Goal: Information Seeking & Learning: Find specific fact

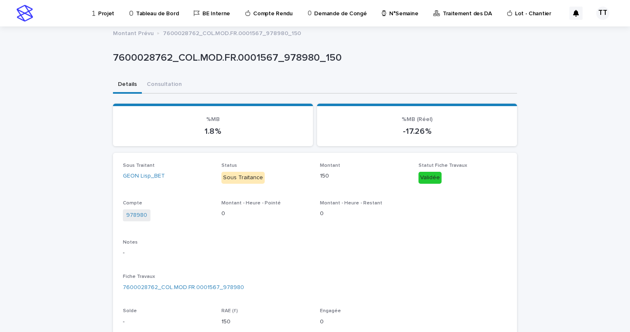
click at [394, 14] on p "N°Semaine" at bounding box center [403, 8] width 29 height 17
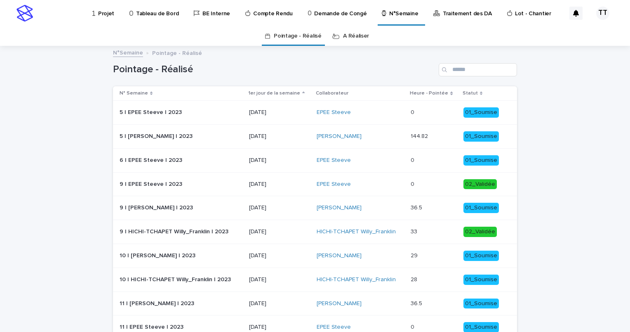
click at [354, 33] on link "A Réaliser" at bounding box center [356, 35] width 26 height 19
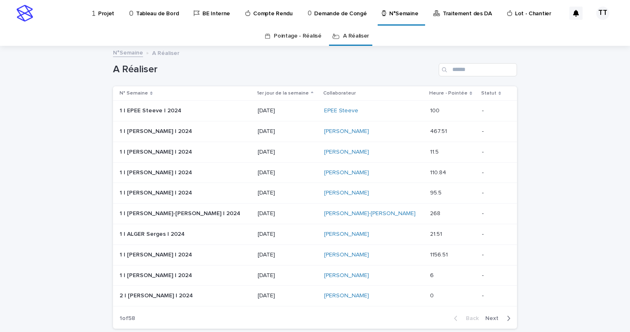
click at [449, 68] on div "Search" at bounding box center [445, 69] width 13 height 13
click at [465, 68] on input "Search" at bounding box center [478, 69] width 78 height 13
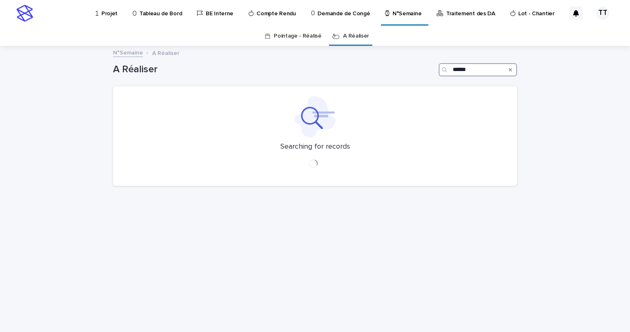
type input "******"
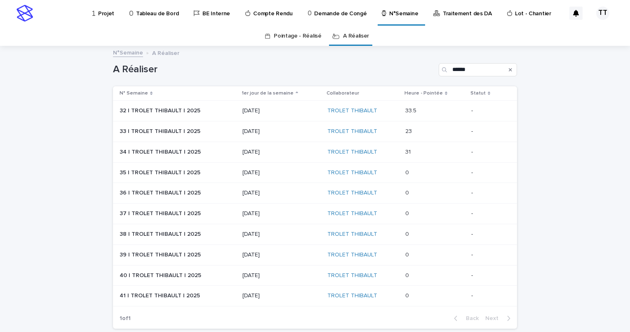
click at [299, 152] on p "18/08/2025" at bounding box center [282, 151] width 78 height 7
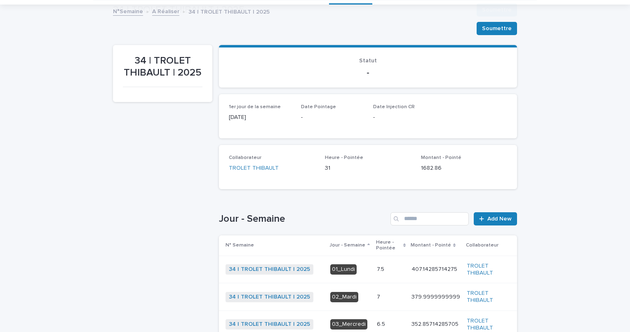
scroll to position [206, 0]
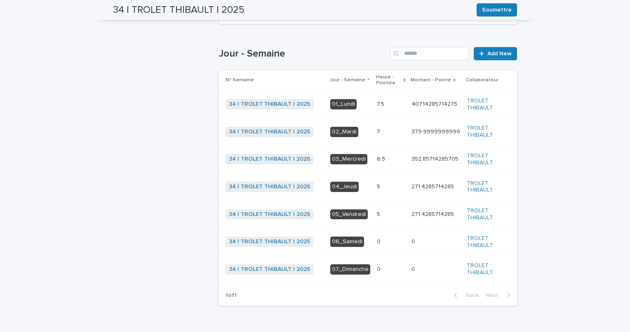
click at [377, 182] on div "5 5" at bounding box center [391, 187] width 28 height 14
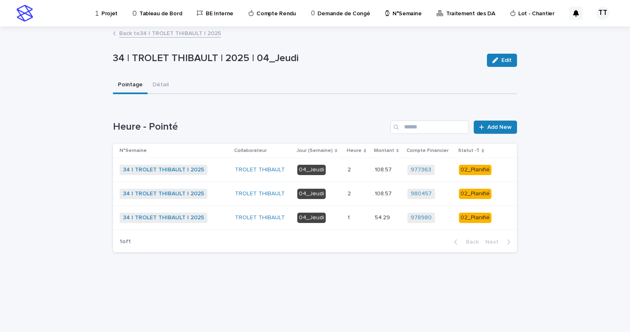
click at [350, 173] on div "2 2" at bounding box center [358, 170] width 20 height 14
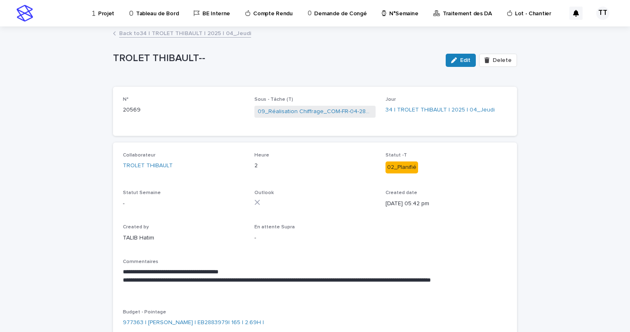
click at [181, 33] on link "Back to 34 | TROLET THIBAULT | 2025 | 04_Jeudi" at bounding box center [185, 32] width 132 height 9
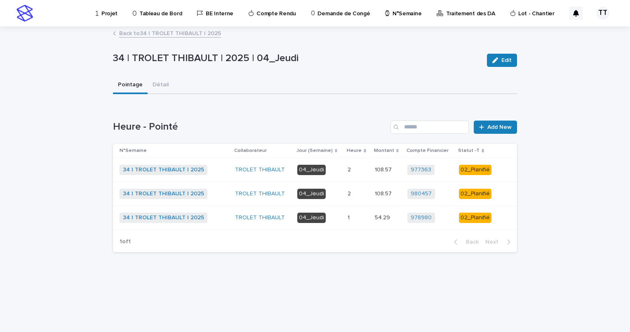
click at [344, 197] on td "2 2" at bounding box center [357, 193] width 27 height 24
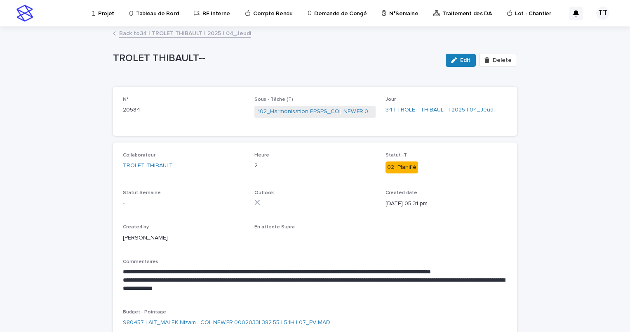
scroll to position [41, 0]
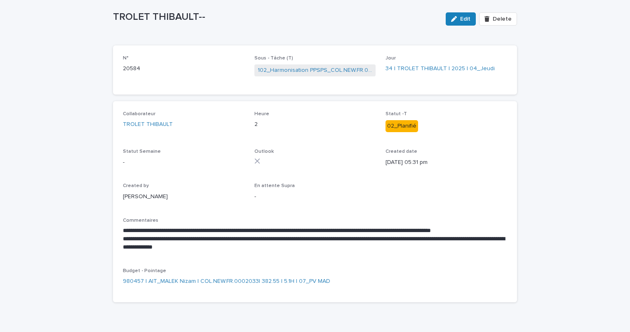
click at [345, 261] on div "**********" at bounding box center [315, 201] width 384 height 181
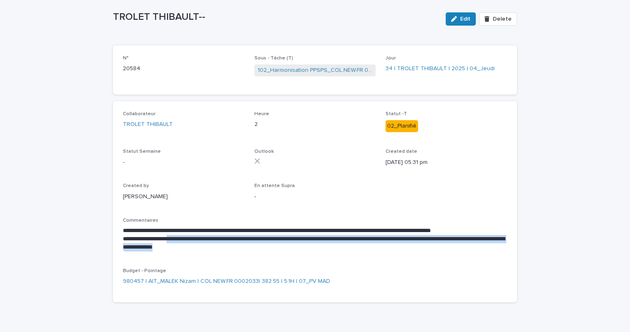
drag, startPoint x: 307, startPoint y: 250, endPoint x: 170, endPoint y: 238, distance: 137.5
click at [170, 238] on p "**********" at bounding box center [315, 243] width 384 height 16
copy p "**********"
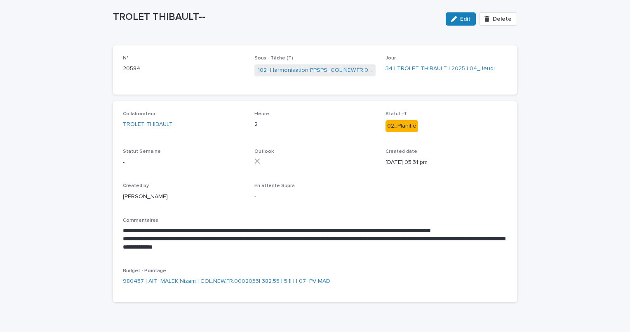
click at [200, 201] on div "Created by NIARE MORIBA" at bounding box center [184, 195] width 122 height 24
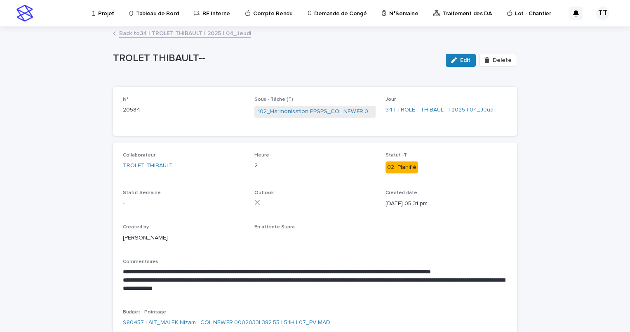
scroll to position [41, 0]
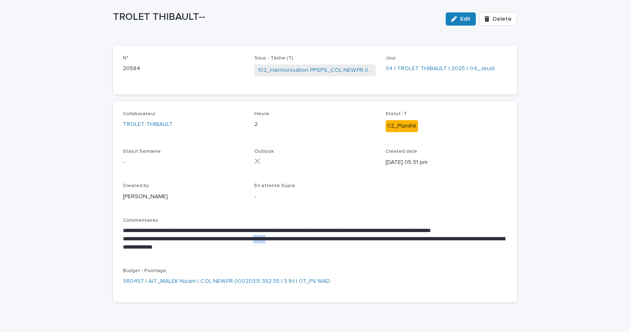
drag, startPoint x: 289, startPoint y: 238, endPoint x: 309, endPoint y: 240, distance: 20.4
click at [309, 240] on p "**********" at bounding box center [315, 243] width 384 height 16
copy p "******"
click at [278, 66] on link "102_Harmonisation PPSPS_COL.NEW.FR.0002033" at bounding box center [315, 70] width 115 height 9
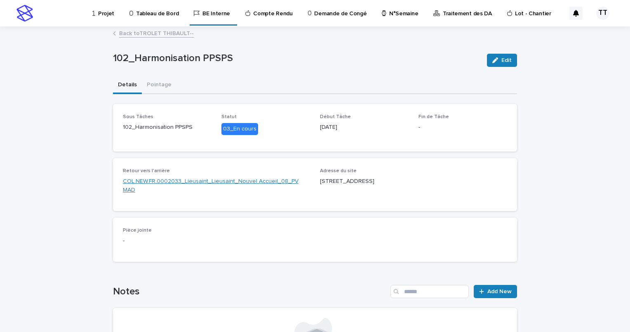
click at [223, 180] on link "COL.NEW.FR.0002033_Lieusaint_Lieusaint_Nouvel Accueil_08_PV MAD" at bounding box center [216, 185] width 187 height 17
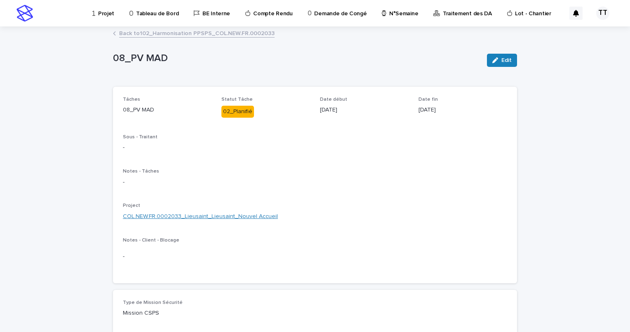
click at [193, 219] on link "COL.NEW.FR.0002033_Lieusaint_Lieusaint_Nouvel Accueil" at bounding box center [200, 216] width 155 height 9
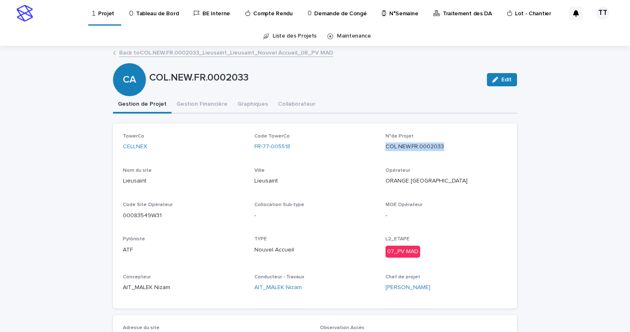
drag, startPoint x: 382, startPoint y: 147, endPoint x: 443, endPoint y: 147, distance: 61.0
click at [443, 147] on p "COL.NEW.FR.0002033" at bounding box center [447, 146] width 122 height 9
copy p "COL.NEW.FR.0002033"
drag, startPoint x: 118, startPoint y: 181, endPoint x: 144, endPoint y: 180, distance: 26.0
click at [144, 180] on div "TowerCo CELLNEX Code TowerCo FR-77-005518 N°de Projet COL.NEW.FR.0002033 Nom du…" at bounding box center [315, 215] width 404 height 185
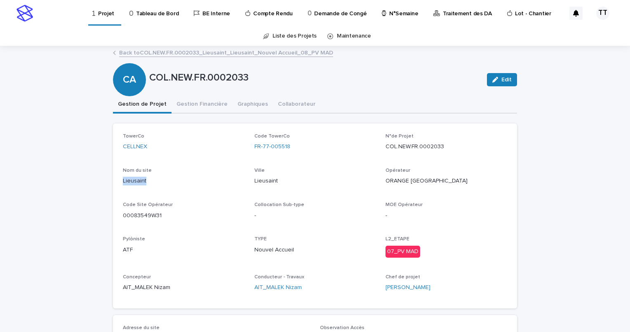
copy p "Lieusaint"
click at [238, 161] on div "TowerCo CELLNEX Code TowerCo FR-77-005518 N°de Projet COL.NEW.FR.0002033 Nom du…" at bounding box center [315, 215] width 384 height 165
drag, startPoint x: 251, startPoint y: 249, endPoint x: 293, endPoint y: 249, distance: 42.1
click at [293, 249] on div "TowerCo CELLNEX Code TowerCo FR-77-005518 N°de Projet COL.NEW.FR.0002033 Nom du…" at bounding box center [315, 215] width 384 height 165
copy p "Nouvel Accueil"
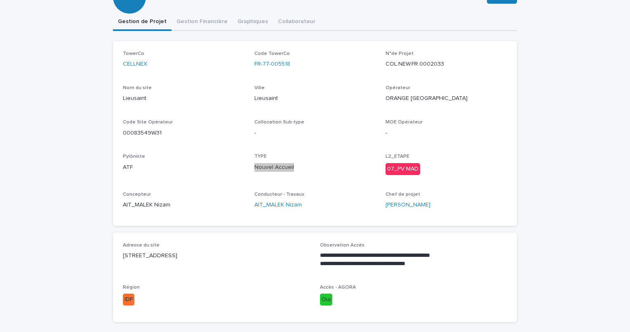
scroll to position [41, 0]
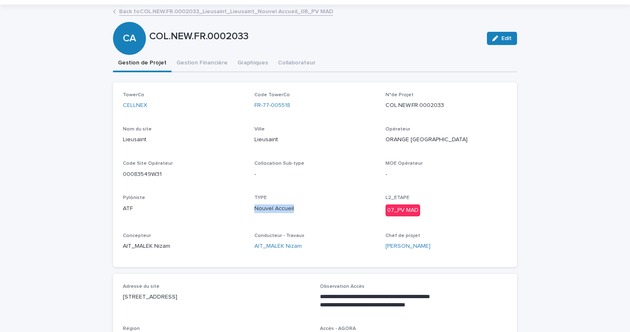
click at [177, 14] on link "Back to COL.NEW.FR.0002033_Lieusaint_Lieusaint_Nouvel Accueil_08_PV MAD" at bounding box center [226, 10] width 214 height 9
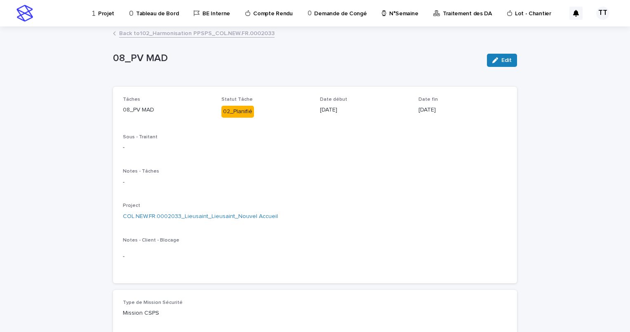
click at [179, 34] on link "Back to 102_Harmonisation PPSPS_COL.NEW.FR.0002033" at bounding box center [196, 32] width 155 height 9
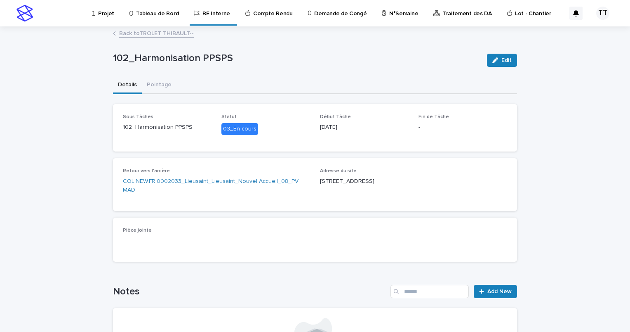
click at [175, 35] on link "Back to TROLET THIBAULT--" at bounding box center [156, 32] width 75 height 9
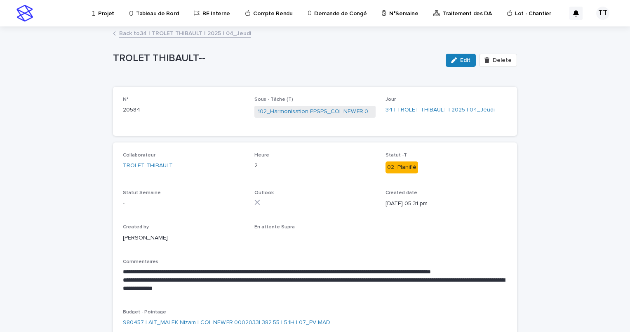
scroll to position [41, 0]
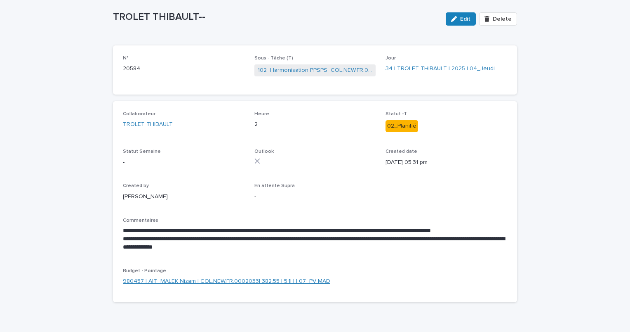
click at [240, 284] on link "980457 | AIT_MALEK Nizam | COL.NEW.FR.0002033| 382.55 | 5.1H | 07_PV MAD" at bounding box center [226, 281] width 207 height 9
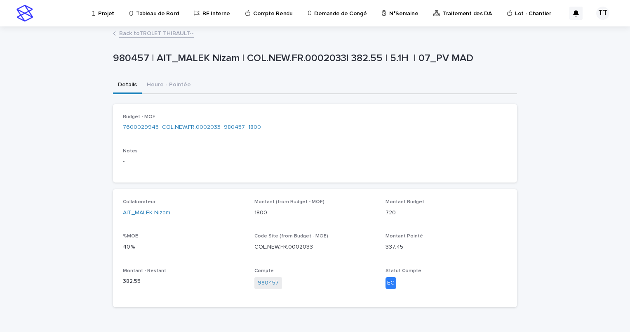
click at [146, 34] on link "Back to TROLET THIBAULT--" at bounding box center [156, 32] width 75 height 9
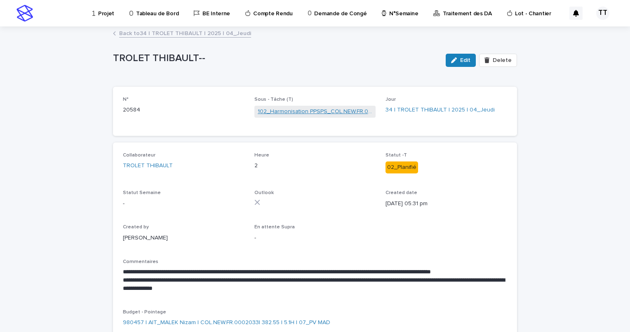
click at [276, 113] on link "102_Harmonisation PPSPS_COL.NEW.FR.0002033" at bounding box center [315, 111] width 115 height 9
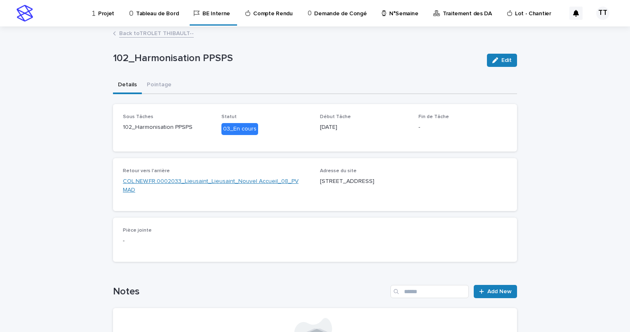
click at [221, 184] on link "COL.NEW.FR.0002033_Lieusaint_Lieusaint_Nouvel Accueil_08_PV MAD" at bounding box center [216, 185] width 187 height 17
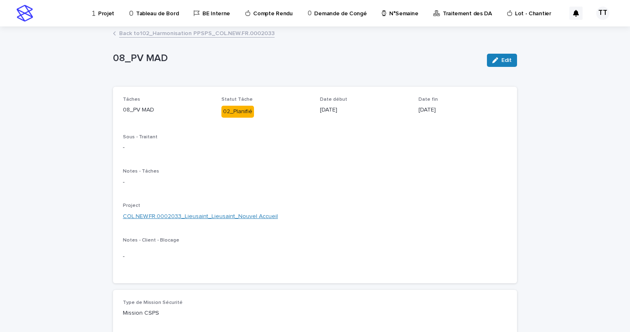
click at [218, 215] on link "COL.NEW.FR.0002033_Lieusaint_Lieusaint_Nouvel Accueil" at bounding box center [200, 216] width 155 height 9
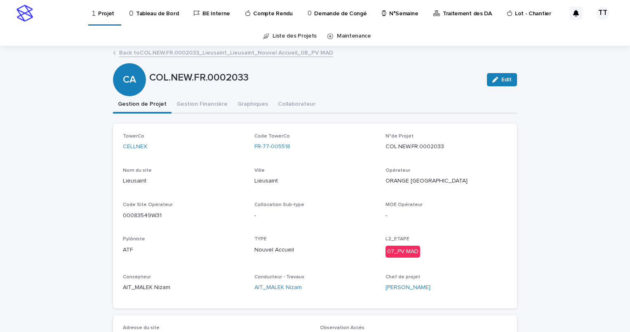
scroll to position [41, 0]
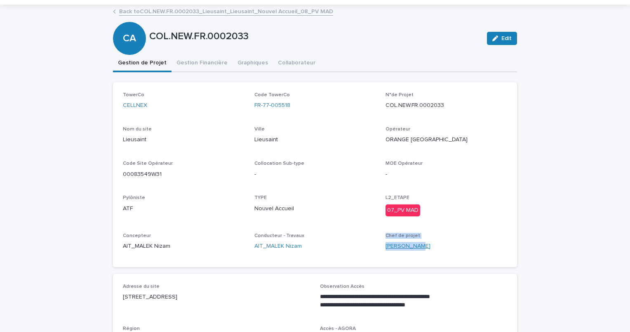
drag, startPoint x: 377, startPoint y: 244, endPoint x: 419, endPoint y: 248, distance: 42.6
click at [419, 248] on div "TowerCo CELLNEX Code TowerCo FR-77-005518 N°de Projet COL.NEW.FR.0002033 Nom du…" at bounding box center [315, 174] width 384 height 165
drag, startPoint x: 419, startPoint y: 248, endPoint x: 434, endPoint y: 250, distance: 14.9
click at [434, 249] on div "[PERSON_NAME]" at bounding box center [447, 246] width 122 height 9
drag, startPoint x: 421, startPoint y: 246, endPoint x: 379, endPoint y: 247, distance: 41.7
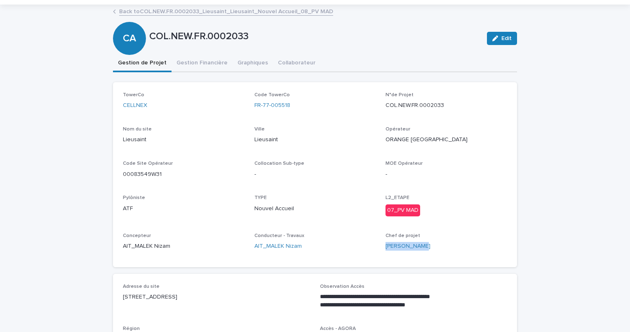
click at [379, 247] on div "TowerCo CELLNEX Code TowerCo FR-77-005518 N°de Projet COL.NEW.FR.0002033 Nom du…" at bounding box center [315, 174] width 384 height 165
copy link "[PERSON_NAME]"
click at [325, 254] on div "Conducteur - Travaux AIT_MALEK Nizam" at bounding box center [315, 245] width 122 height 24
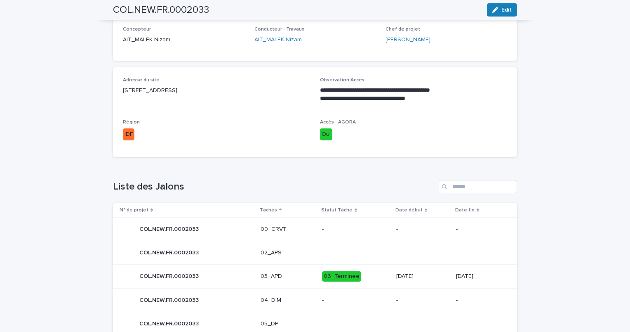
scroll to position [82, 0]
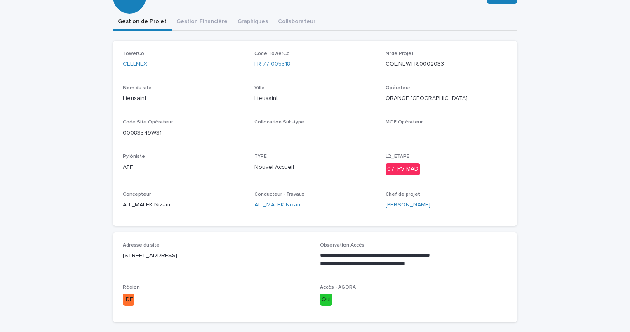
drag, startPoint x: 306, startPoint y: 222, endPoint x: 279, endPoint y: 251, distance: 39.4
click at [280, 251] on p "[STREET_ADDRESS]" at bounding box center [216, 255] width 187 height 9
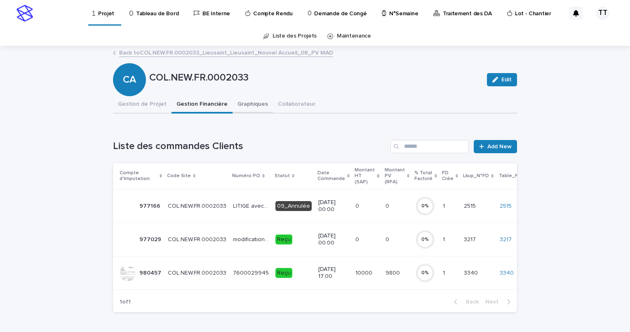
click at [240, 105] on button "Graphiques" at bounding box center [253, 104] width 40 height 17
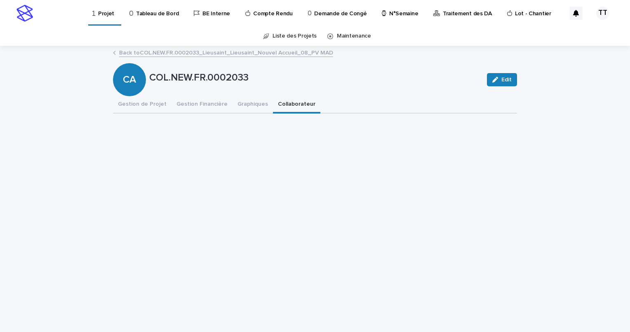
click at [275, 104] on button "Collaborateur" at bounding box center [296, 104] width 47 height 17
click at [243, 103] on button "Graphiques" at bounding box center [253, 104] width 40 height 17
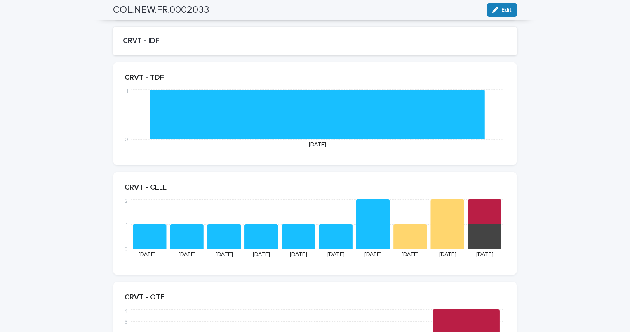
scroll to position [82, 0]
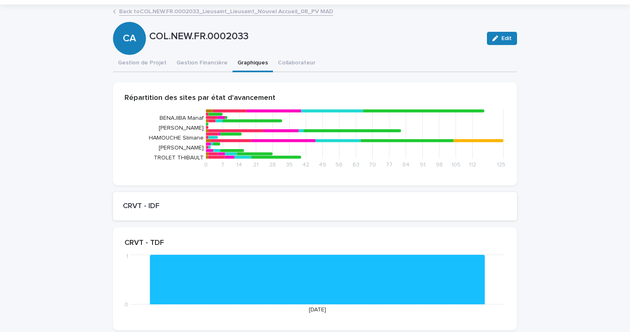
scroll to position [0, 0]
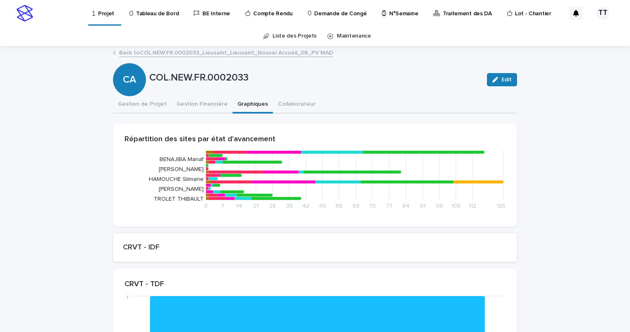
click at [170, 51] on link "Back to COL.NEW.FR.0002033_Lieusaint_Lieusaint_Nouvel Accueil_08_PV MAD" at bounding box center [226, 51] width 214 height 9
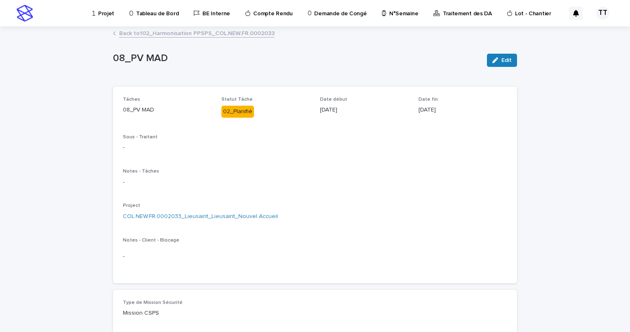
click at [181, 29] on link "Back to 102_Harmonisation PPSPS_COL.NEW.FR.0002033" at bounding box center [196, 32] width 155 height 9
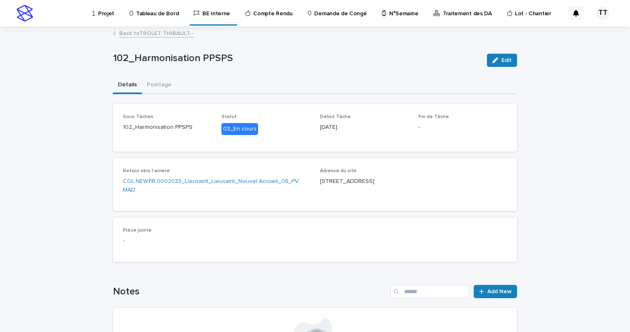
click at [175, 35] on link "Back to TROLET THIBAULT--" at bounding box center [156, 32] width 75 height 9
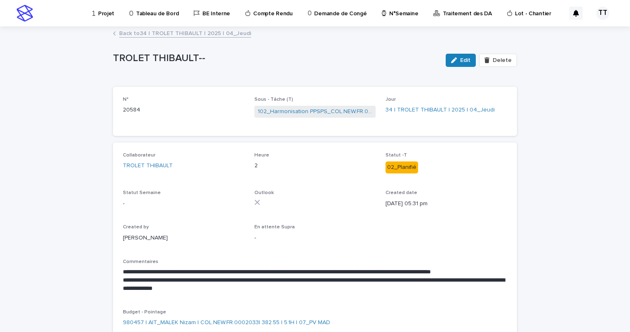
scroll to position [41, 0]
